Goal: Task Accomplishment & Management: Manage account settings

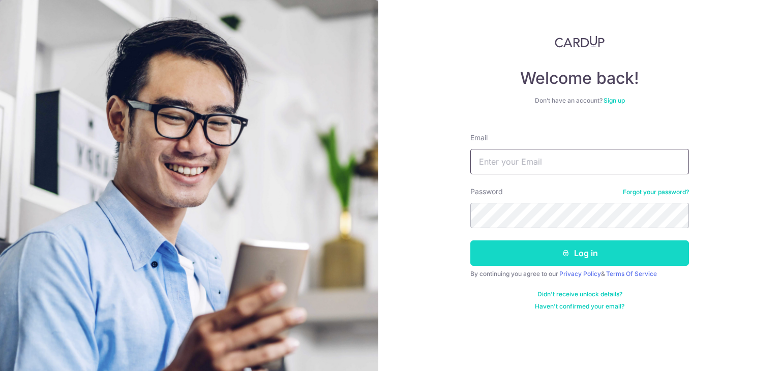
type input "[EMAIL_ADDRESS][DOMAIN_NAME]"
click at [518, 257] on button "Log in" at bounding box center [580, 253] width 219 height 25
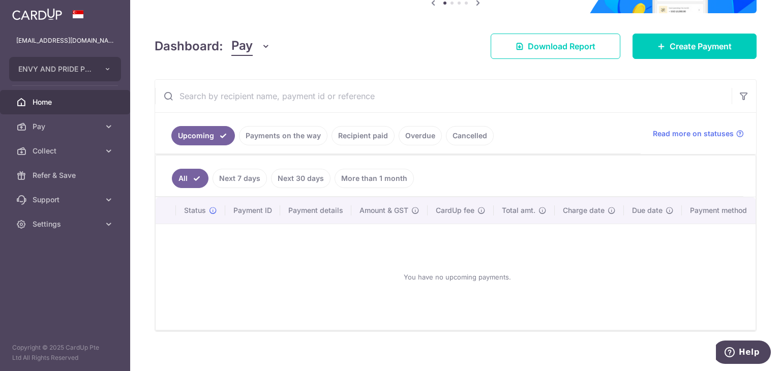
click at [364, 130] on link "Recipient paid" at bounding box center [363, 135] width 63 height 19
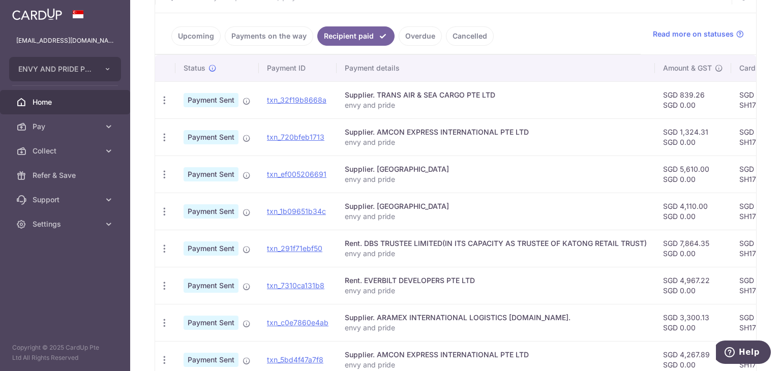
scroll to position [217, 0]
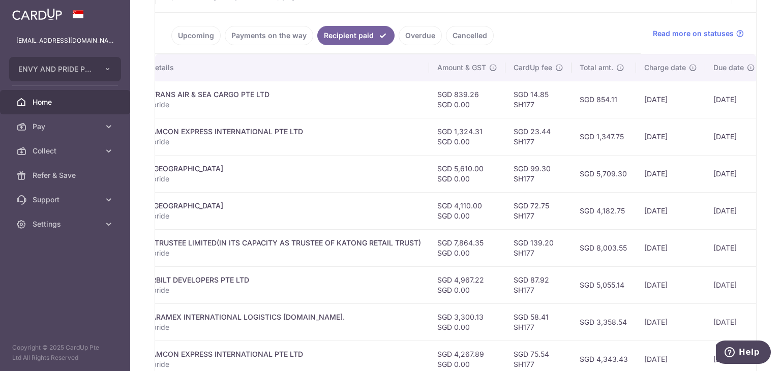
drag, startPoint x: 675, startPoint y: 256, endPoint x: 753, endPoint y: 259, distance: 78.4
click at [753, 259] on div "× Pause Schedule Pause all future payments in this series Pause just this one p…" at bounding box center [455, 185] width 651 height 371
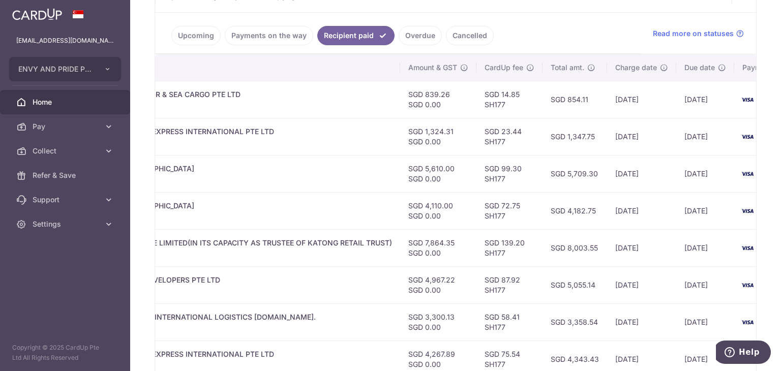
click at [456, 271] on td "SGD 4,967.22 SGD 0.00" at bounding box center [438, 285] width 76 height 37
